Goal: Transaction & Acquisition: Purchase product/service

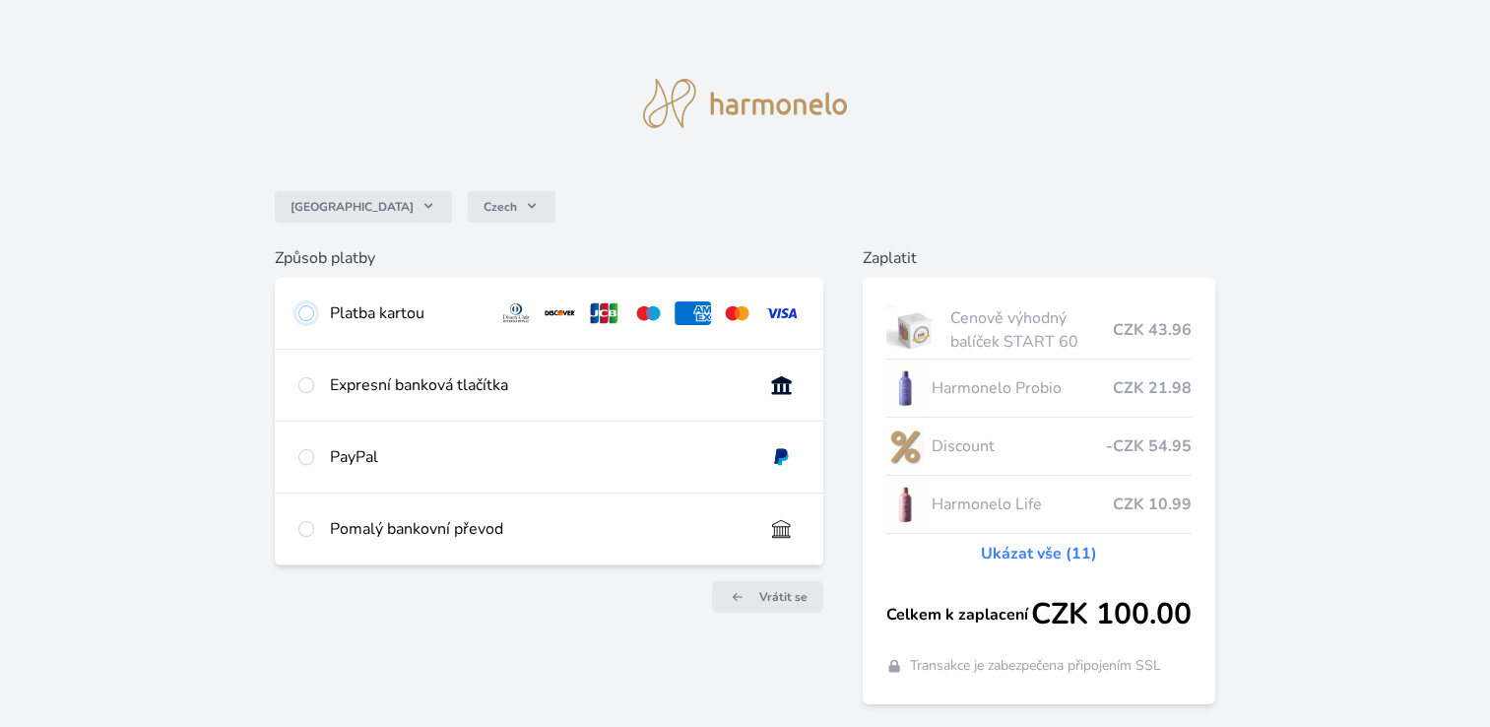
click at [313, 310] on input "radio" at bounding box center [306, 313] width 16 height 16
radio input "true"
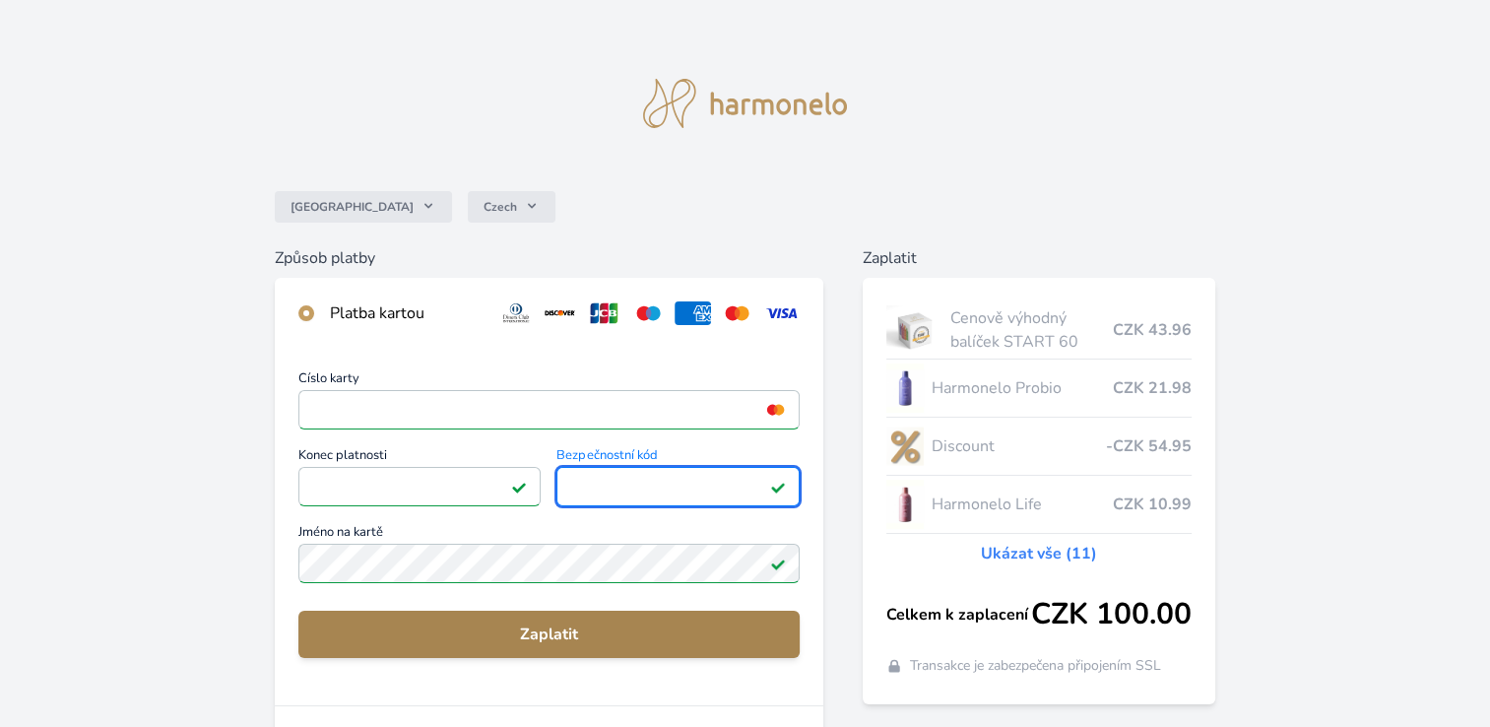
click at [567, 628] on span "Zaplatit" at bounding box center [549, 634] width 470 height 24
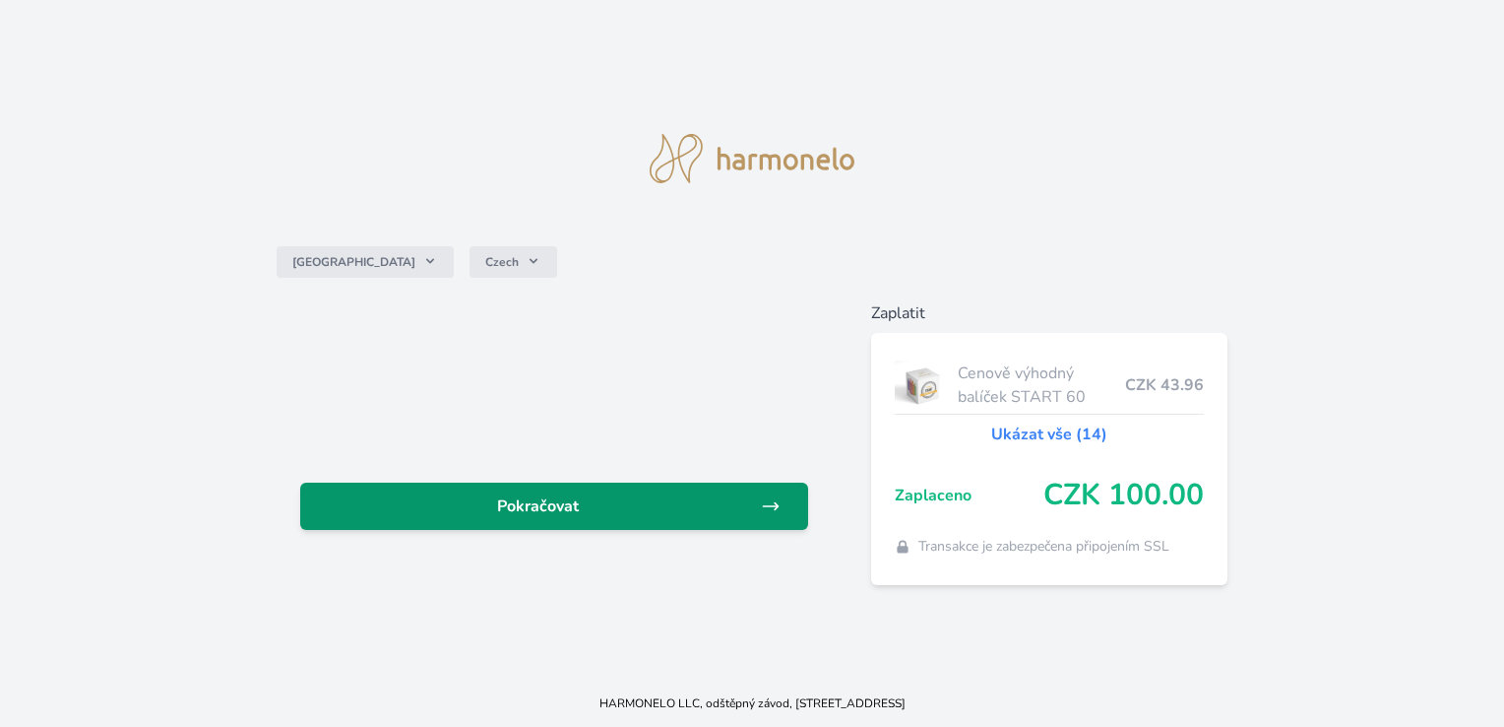
click at [659, 517] on span "Pokračovat" at bounding box center [538, 506] width 444 height 24
